Goal: Navigation & Orientation: Understand site structure

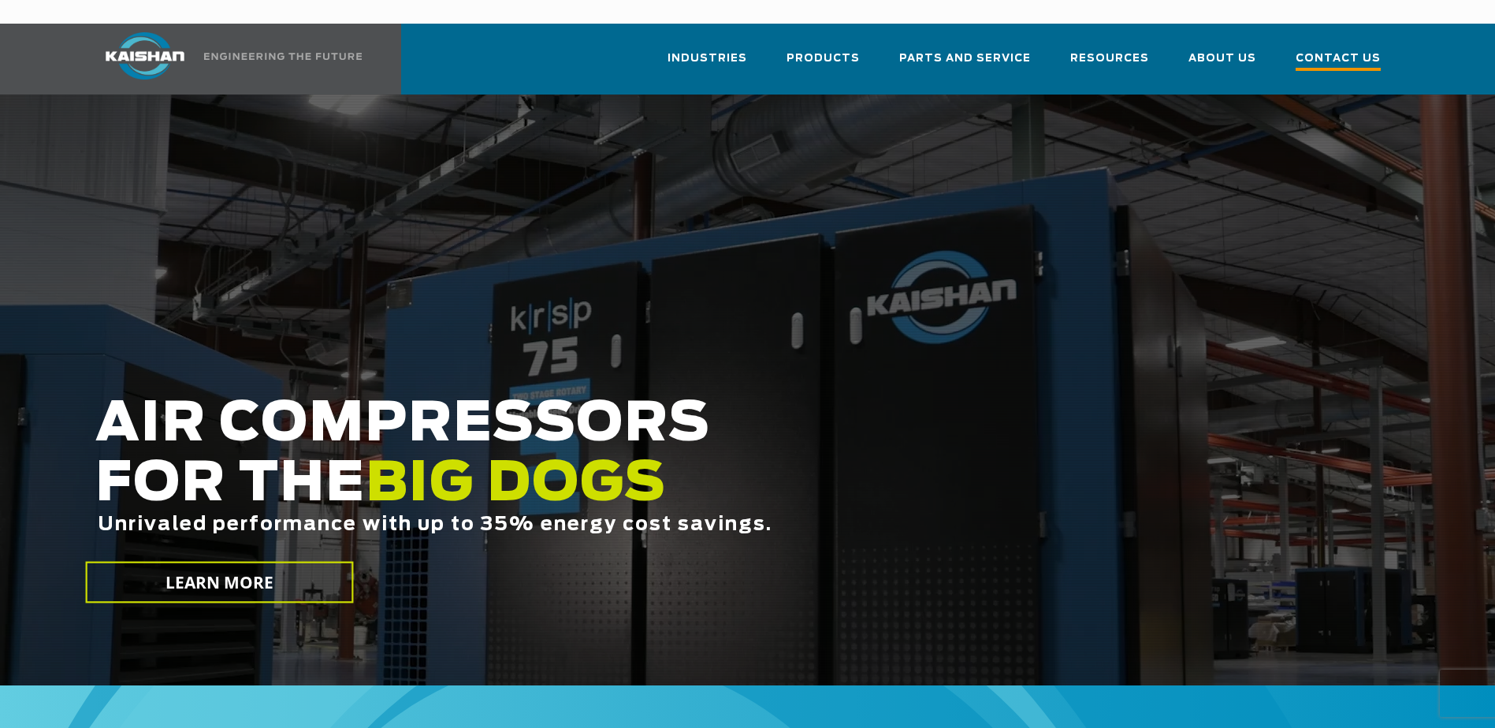
click at [1338, 50] on span "Contact Us" at bounding box center [1338, 60] width 85 height 21
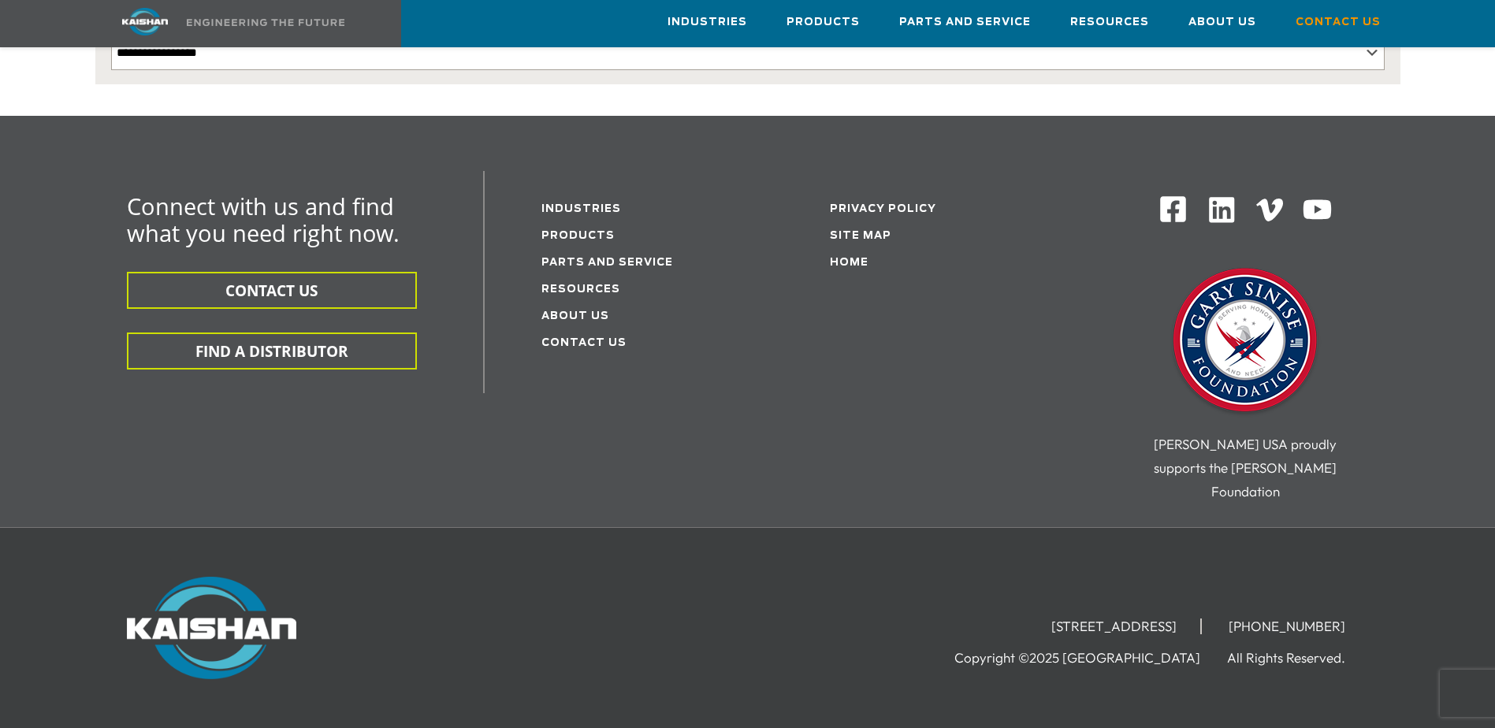
scroll to position [435, 0]
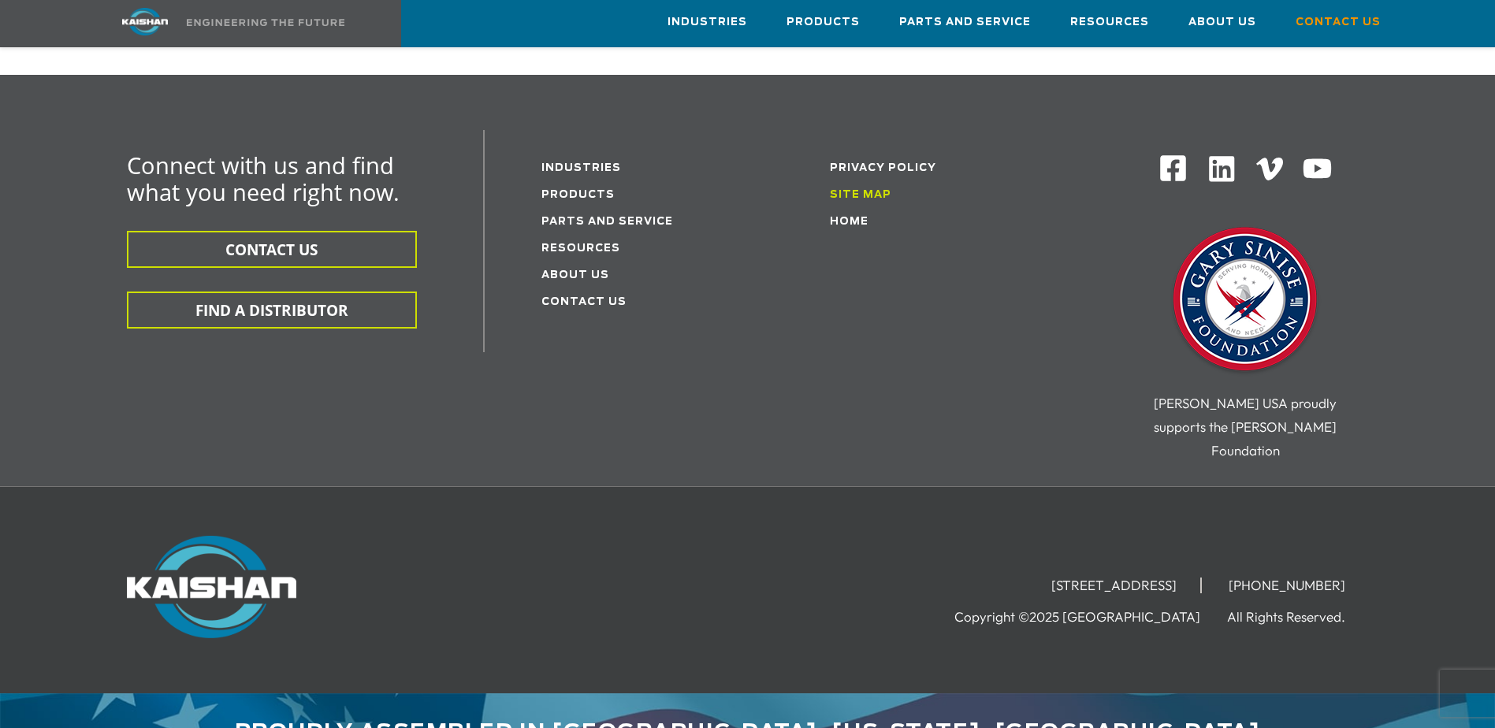
click at [860, 190] on link "Site Map" at bounding box center [860, 195] width 61 height 10
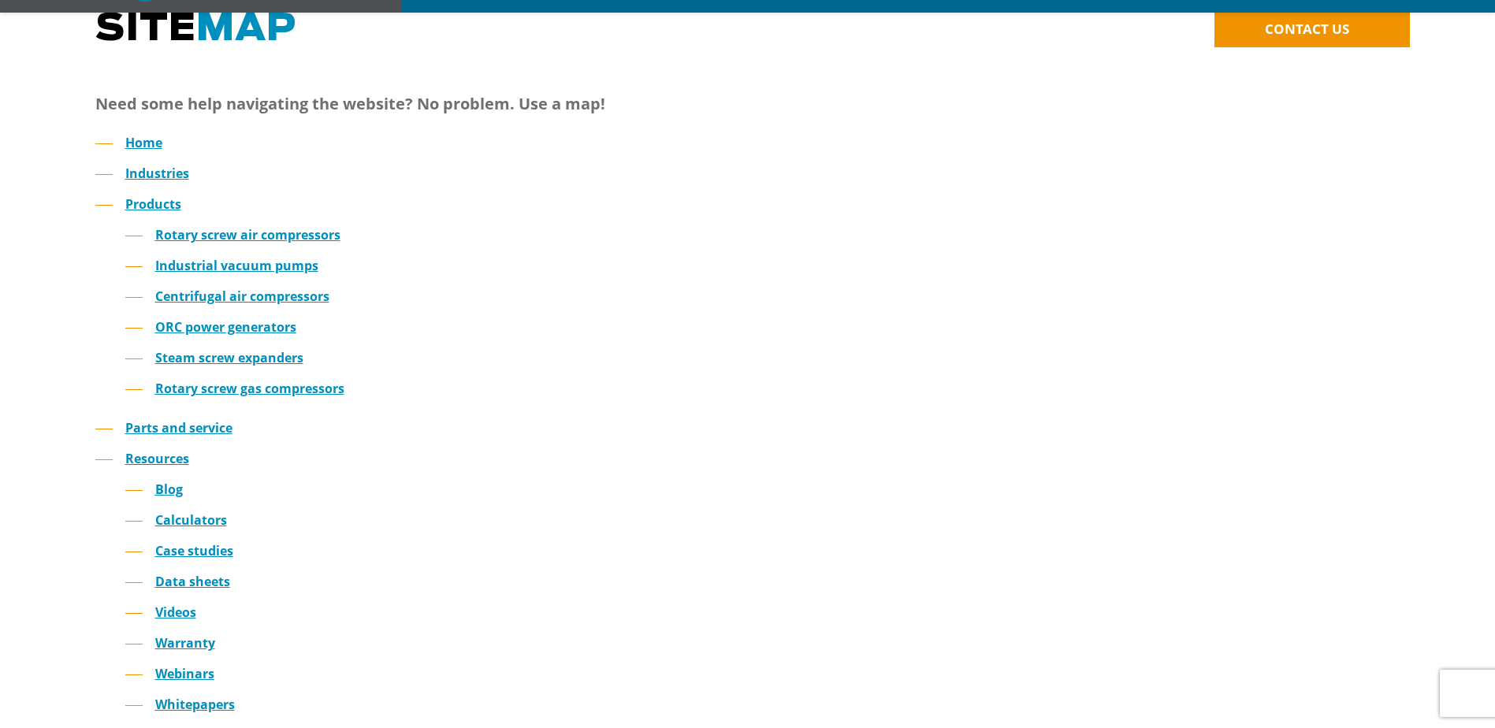
scroll to position [394, 0]
